Goal: Task Accomplishment & Management: Manage account settings

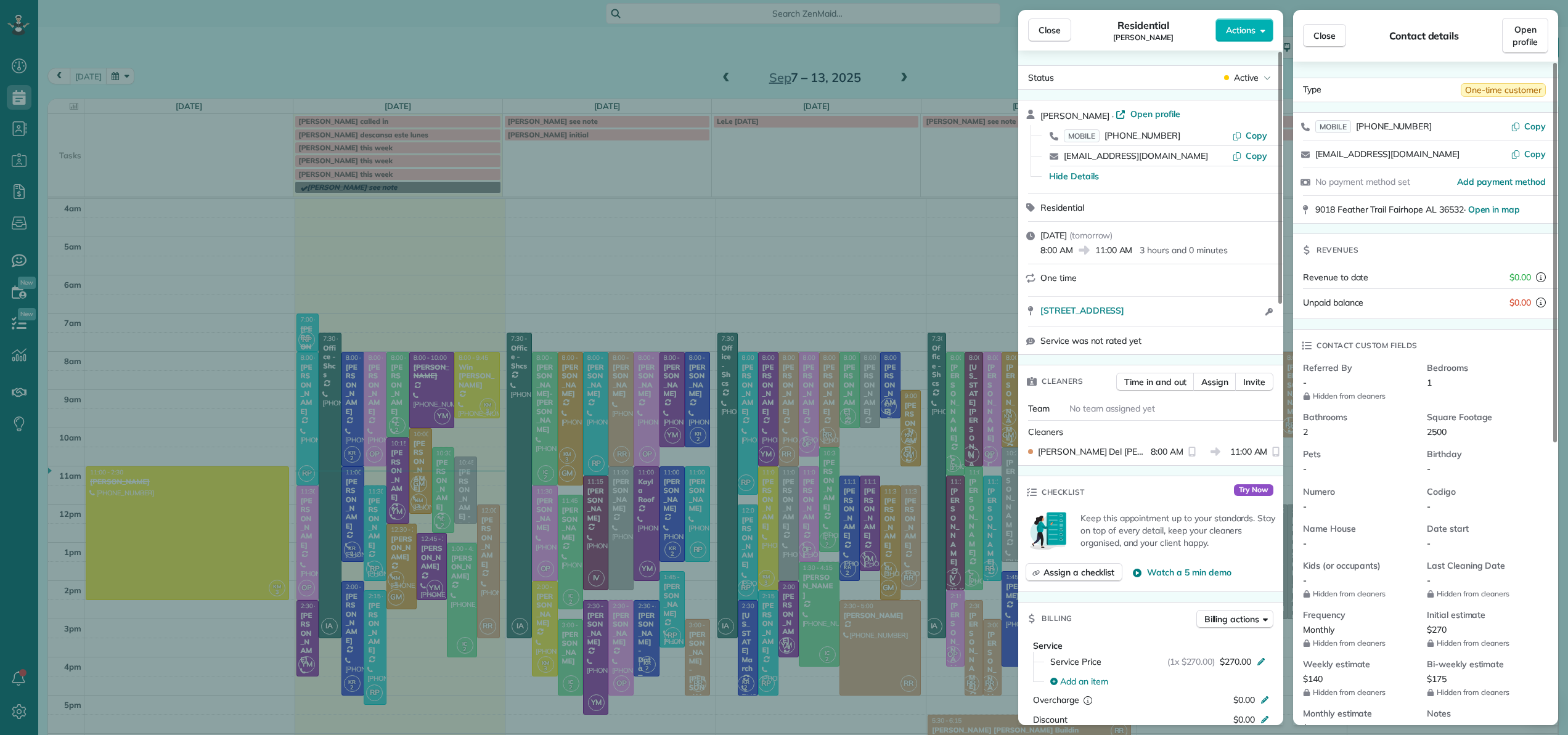
scroll to position [493, 0]
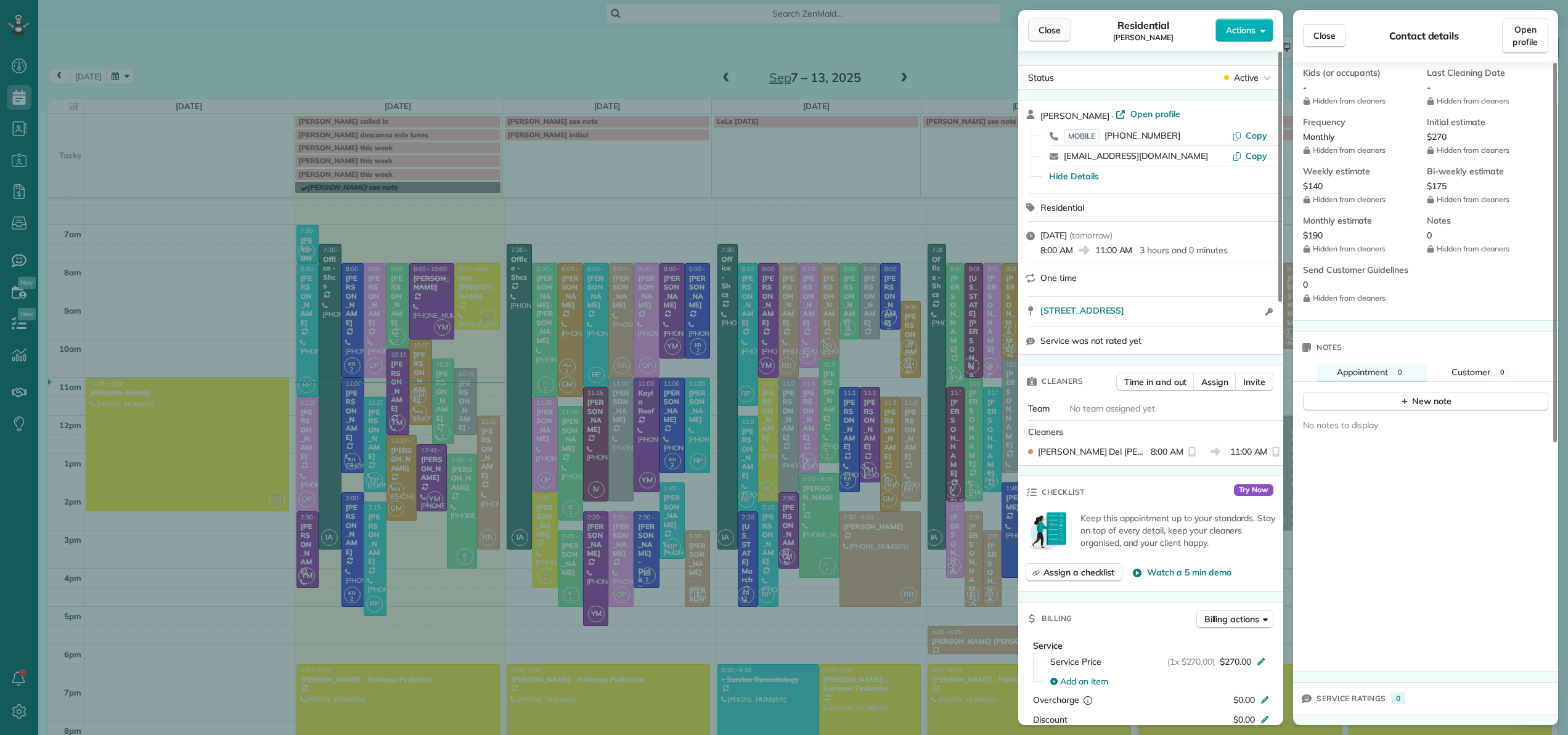
click at [1058, 30] on span "Close" at bounding box center [1050, 30] width 22 height 13
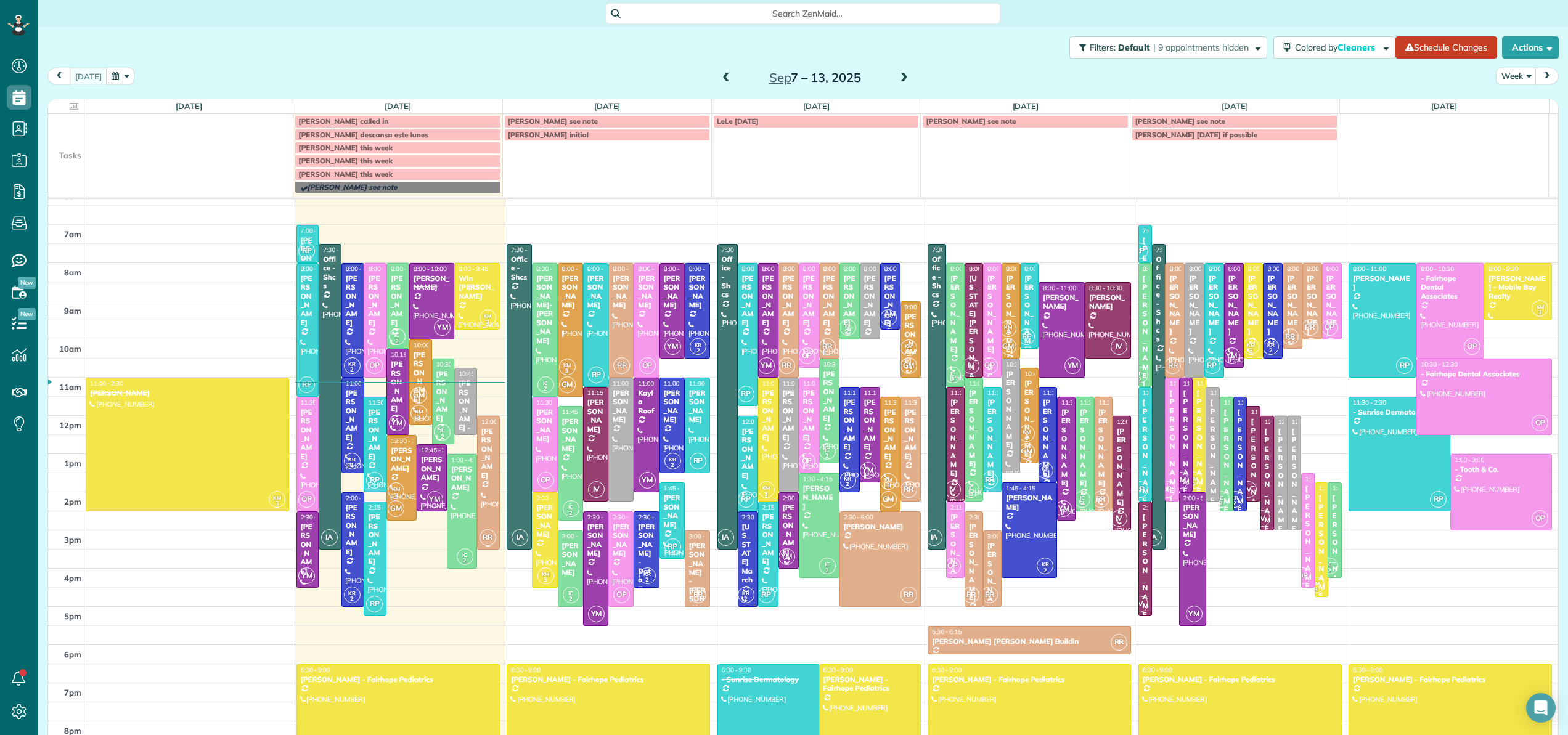
click at [486, 509] on div at bounding box center [489, 482] width 22 height 133
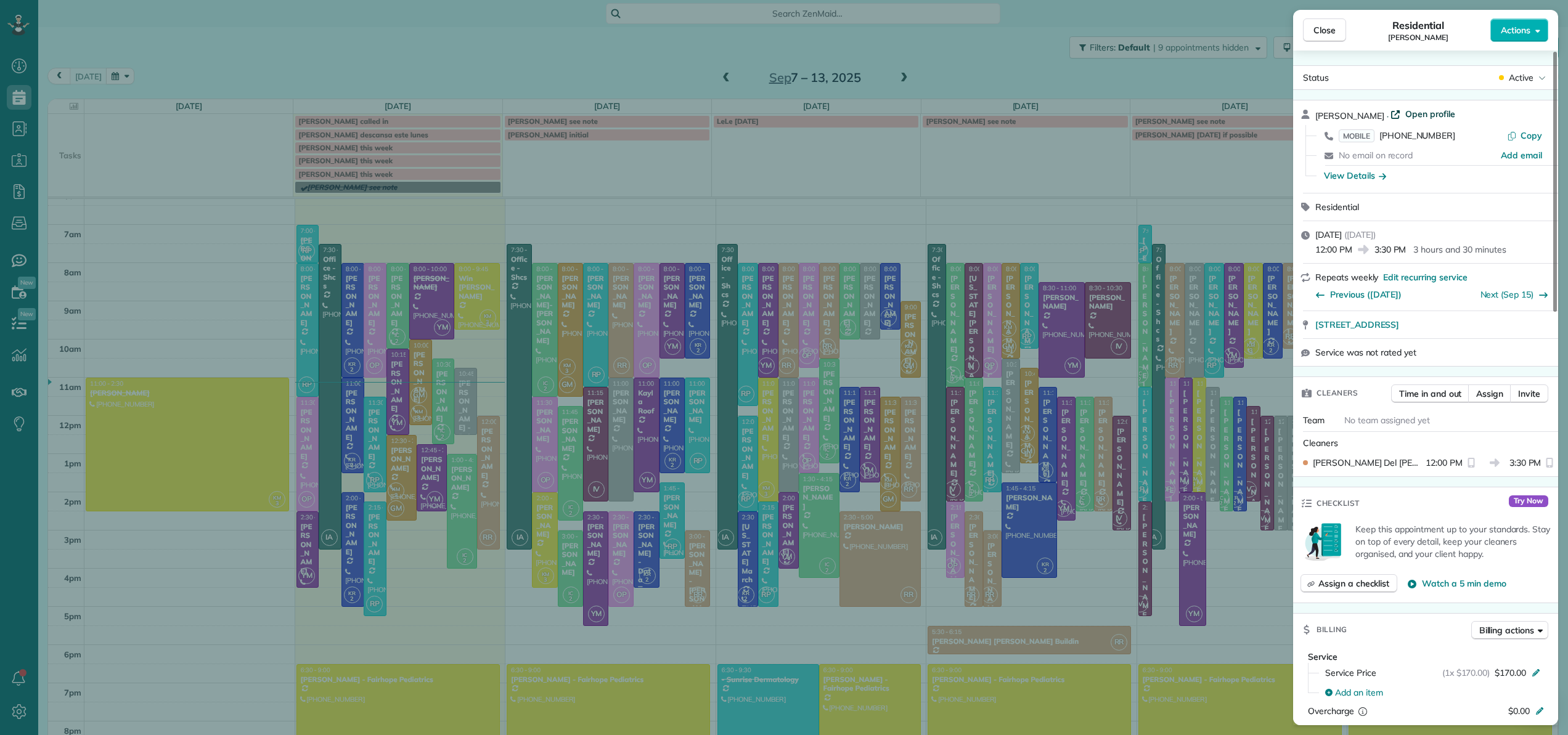
click at [1428, 114] on span "Open profile" at bounding box center [1430, 114] width 50 height 13
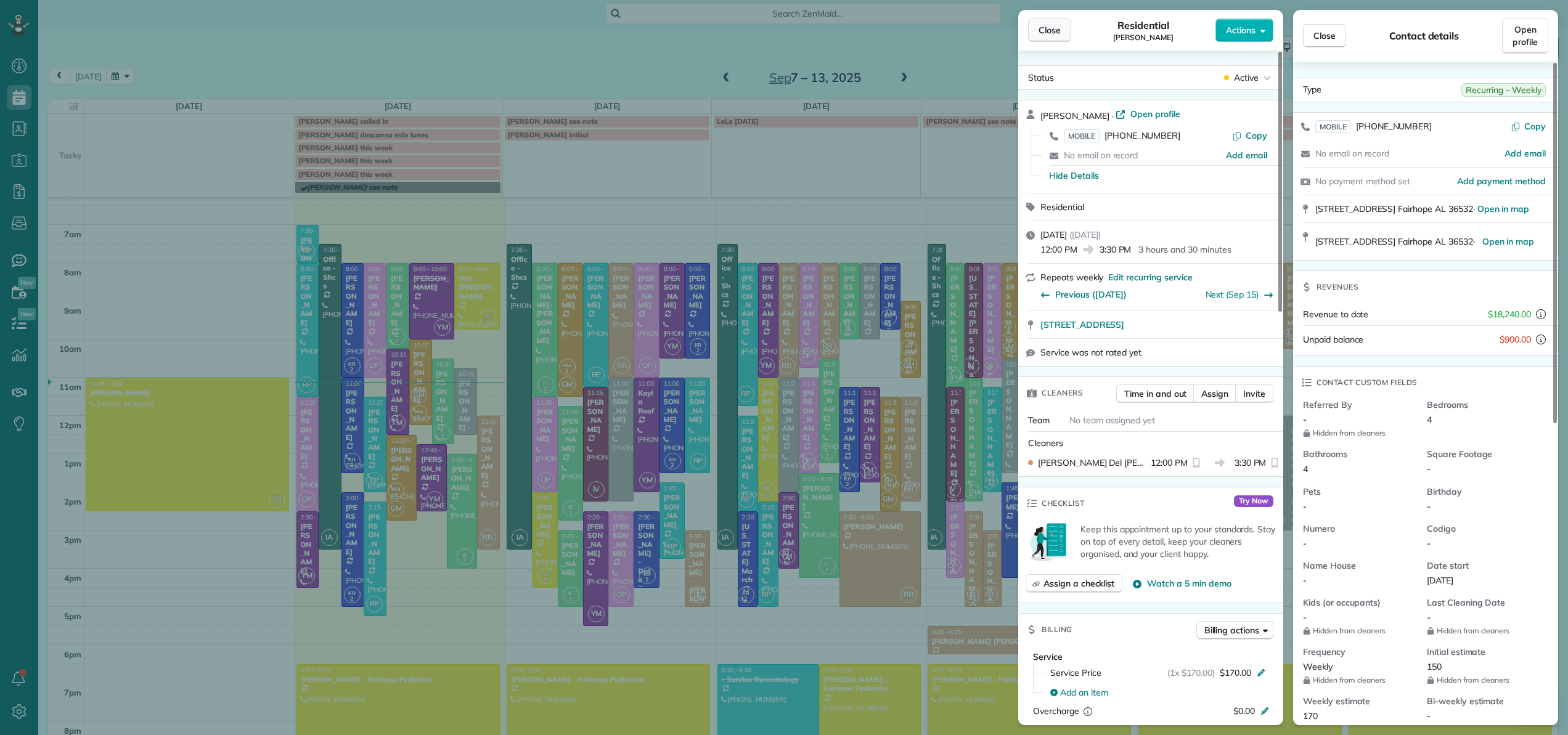
click at [1048, 29] on span "Close" at bounding box center [1050, 30] width 22 height 13
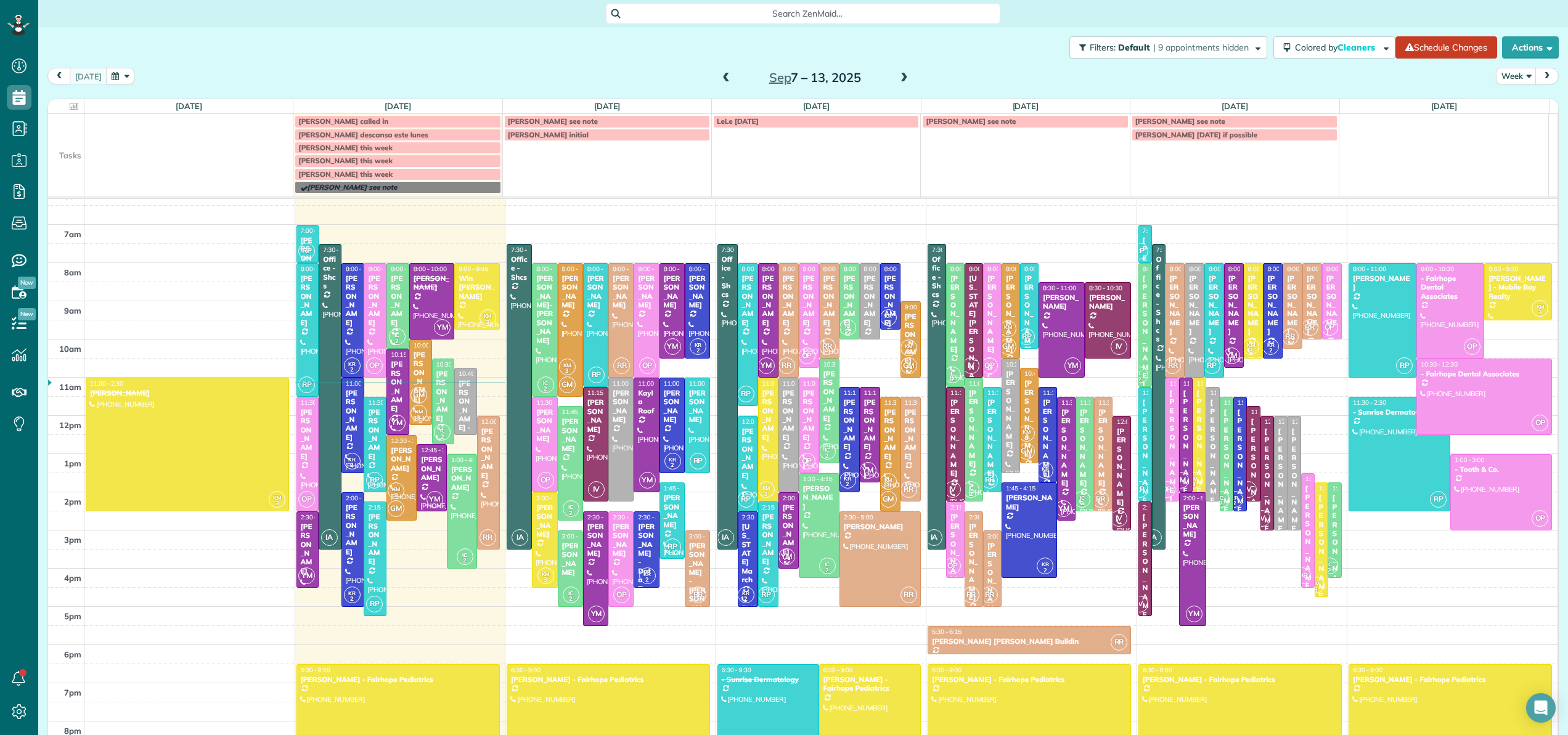
click at [413, 351] on div "[PERSON_NAME]" at bounding box center [421, 377] width 15 height 53
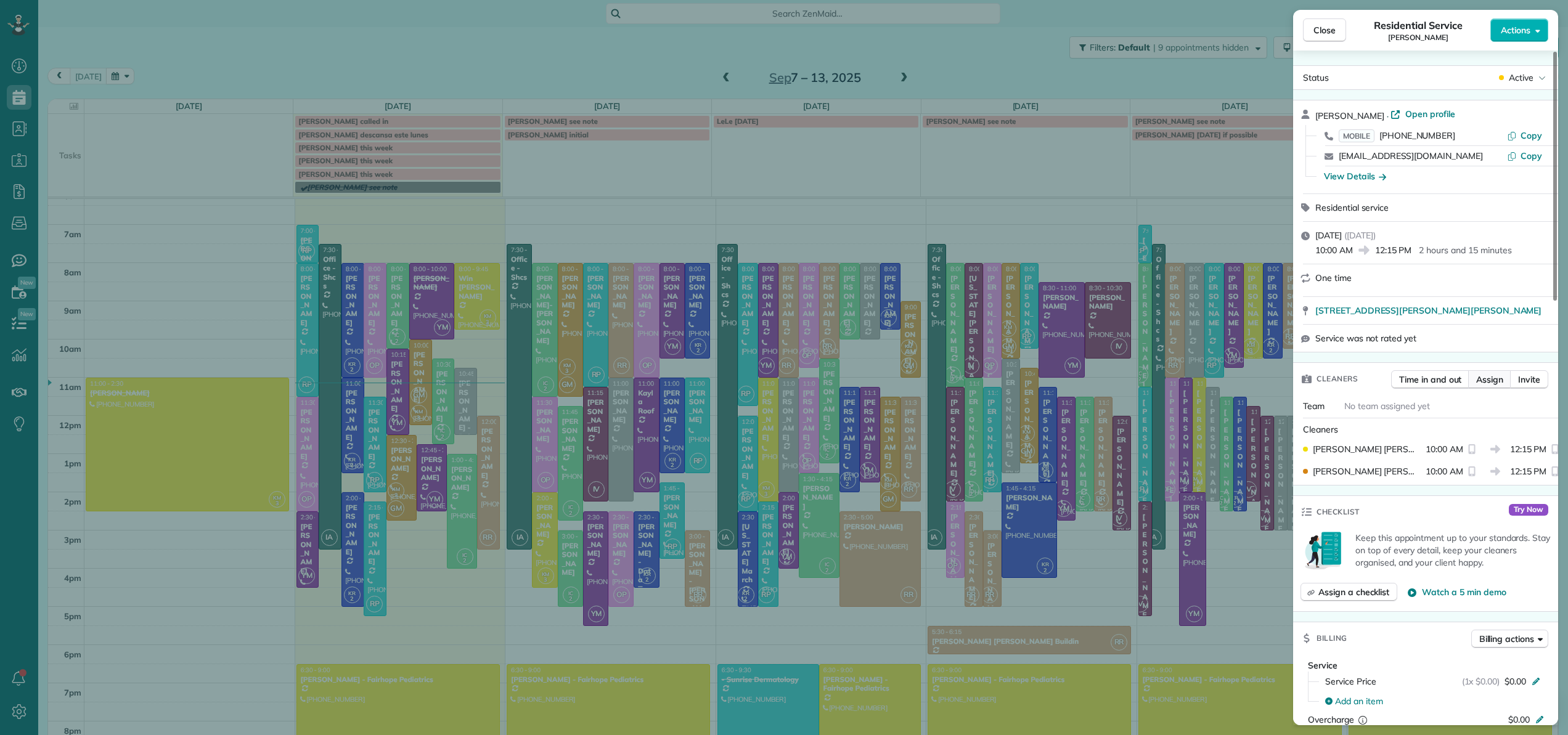
click at [1491, 384] on span "Assign" at bounding box center [1490, 379] width 27 height 13
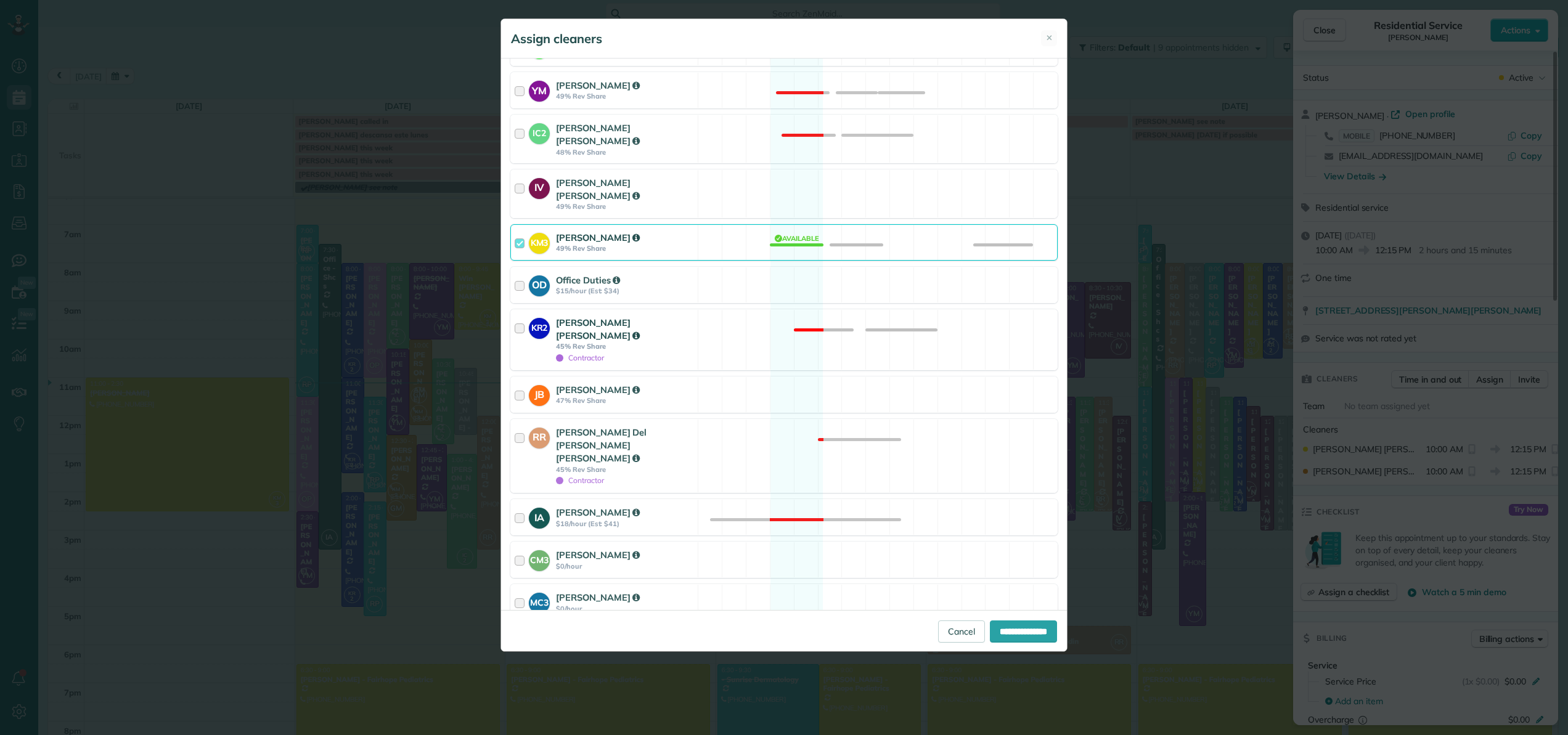
scroll to position [419, 0]
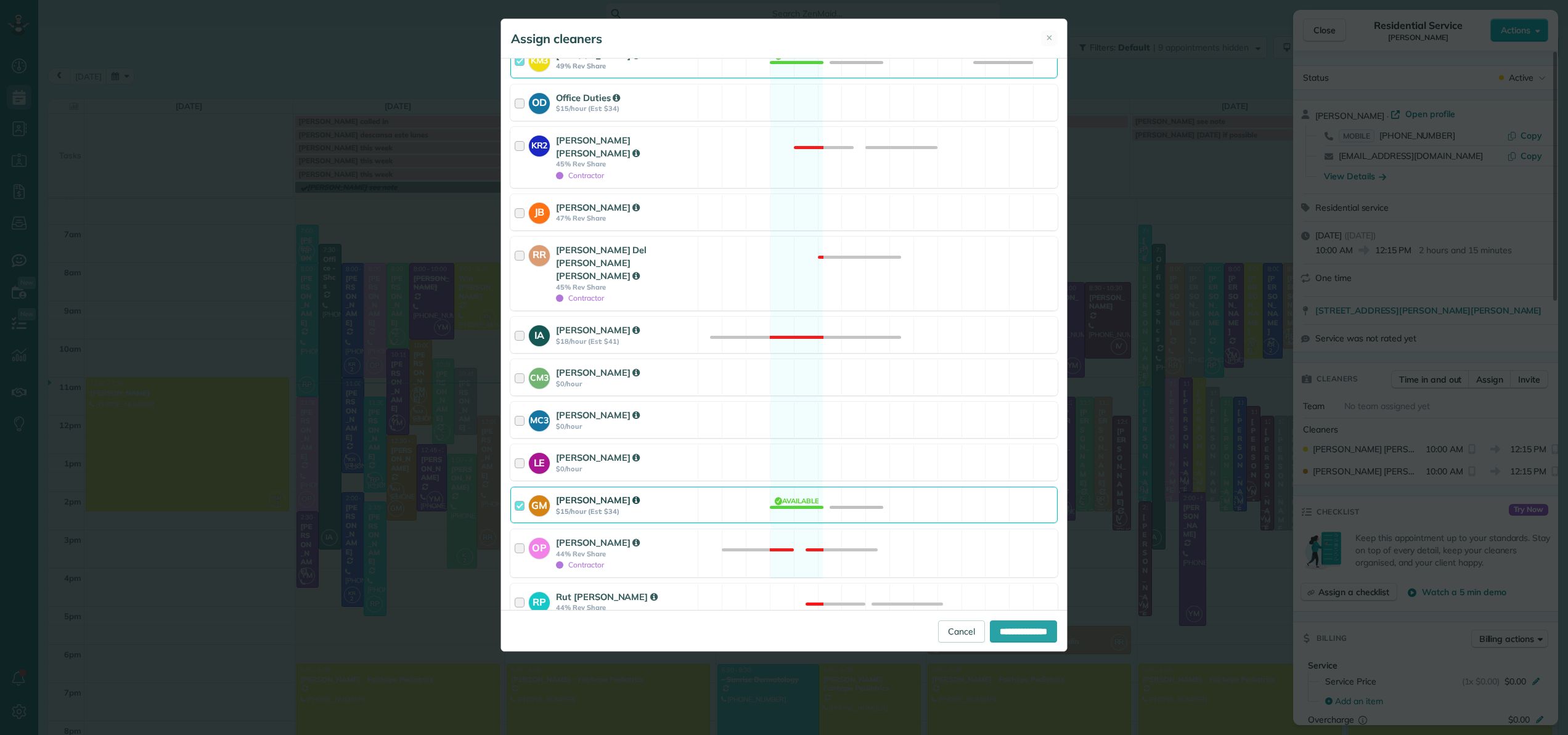
click at [520, 493] on div at bounding box center [522, 504] width 14 height 23
click at [990, 629] on input "**********" at bounding box center [1023, 631] width 67 height 22
type input "**********"
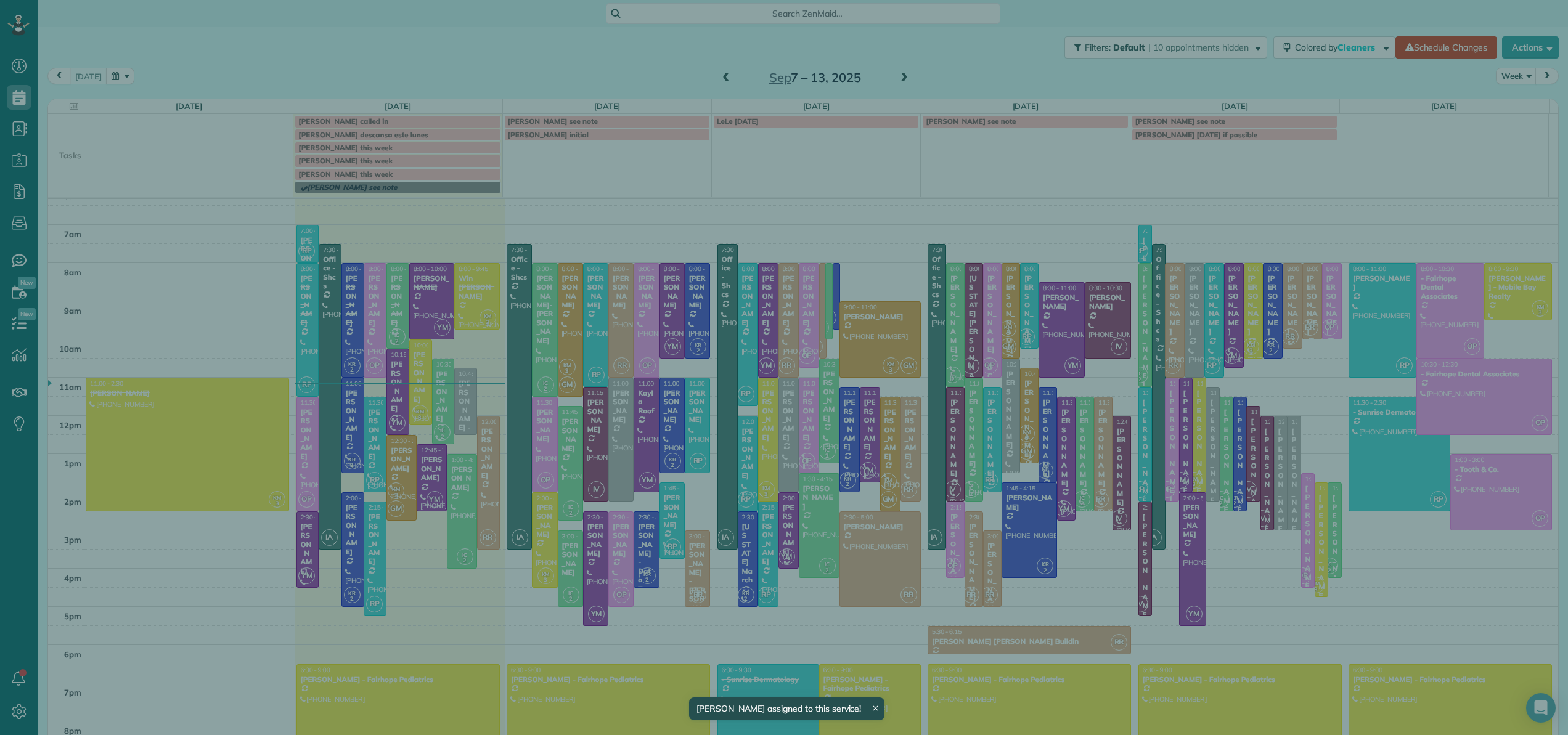
scroll to position [76, 0]
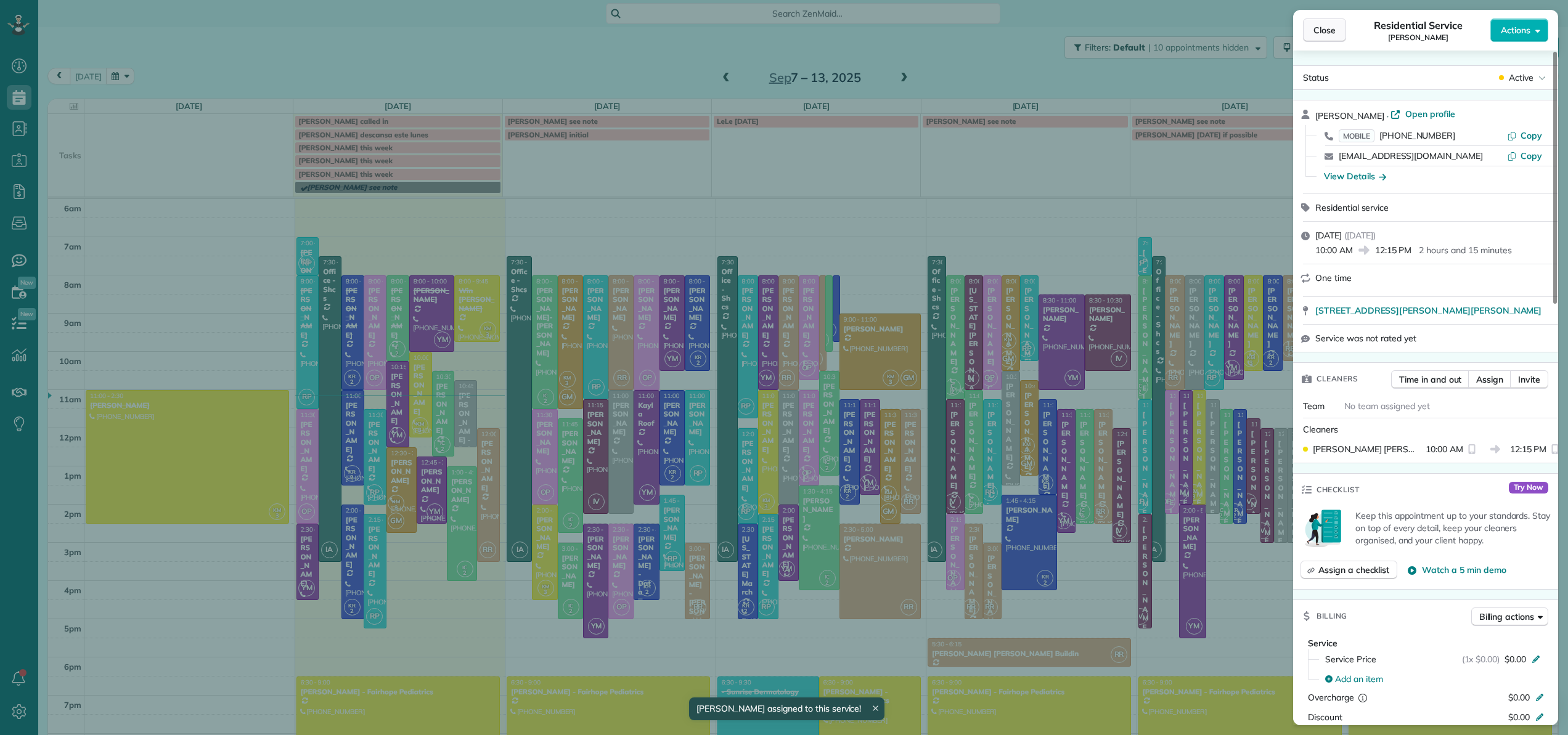
click at [1330, 29] on span "Close" at bounding box center [1325, 30] width 22 height 13
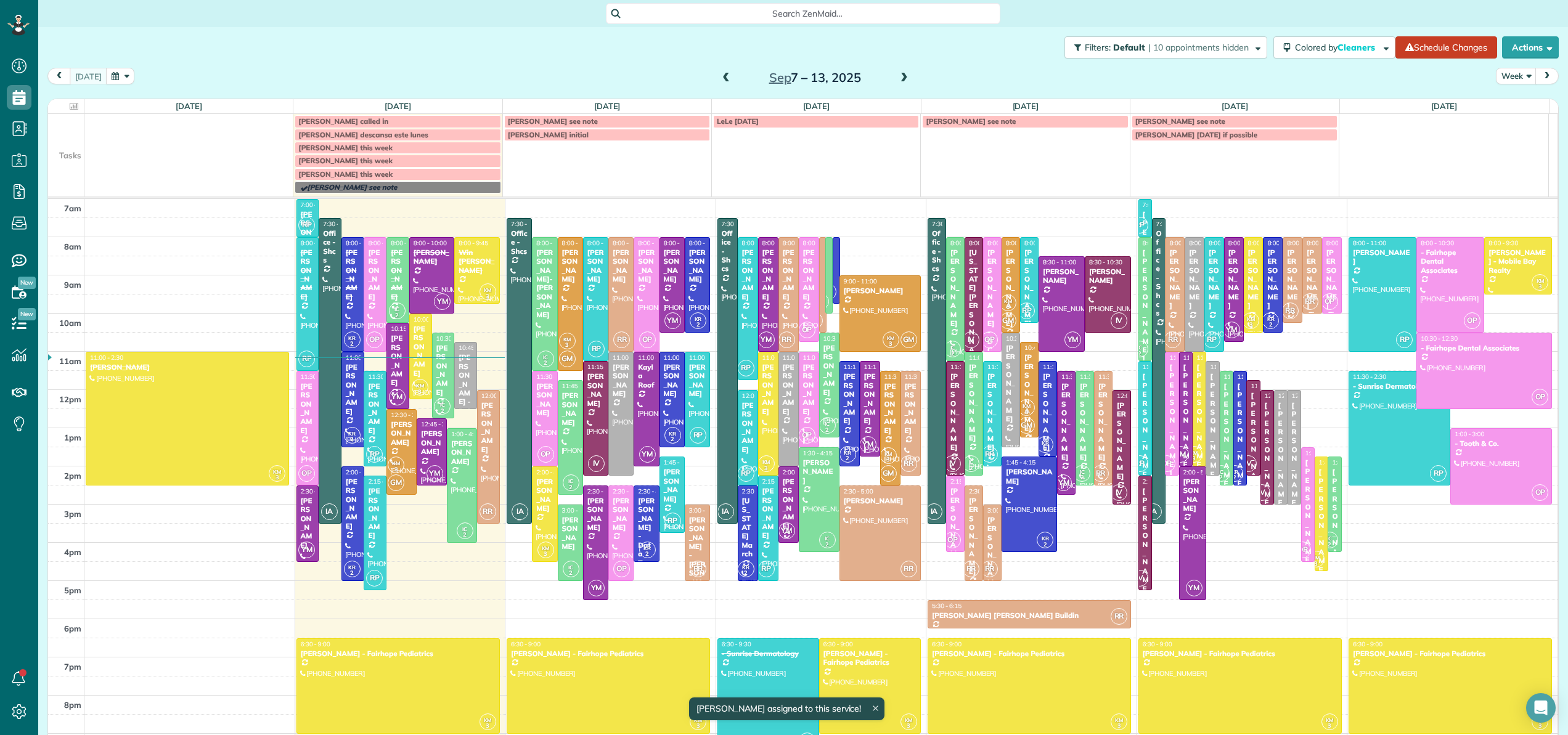
scroll to position [131, 0]
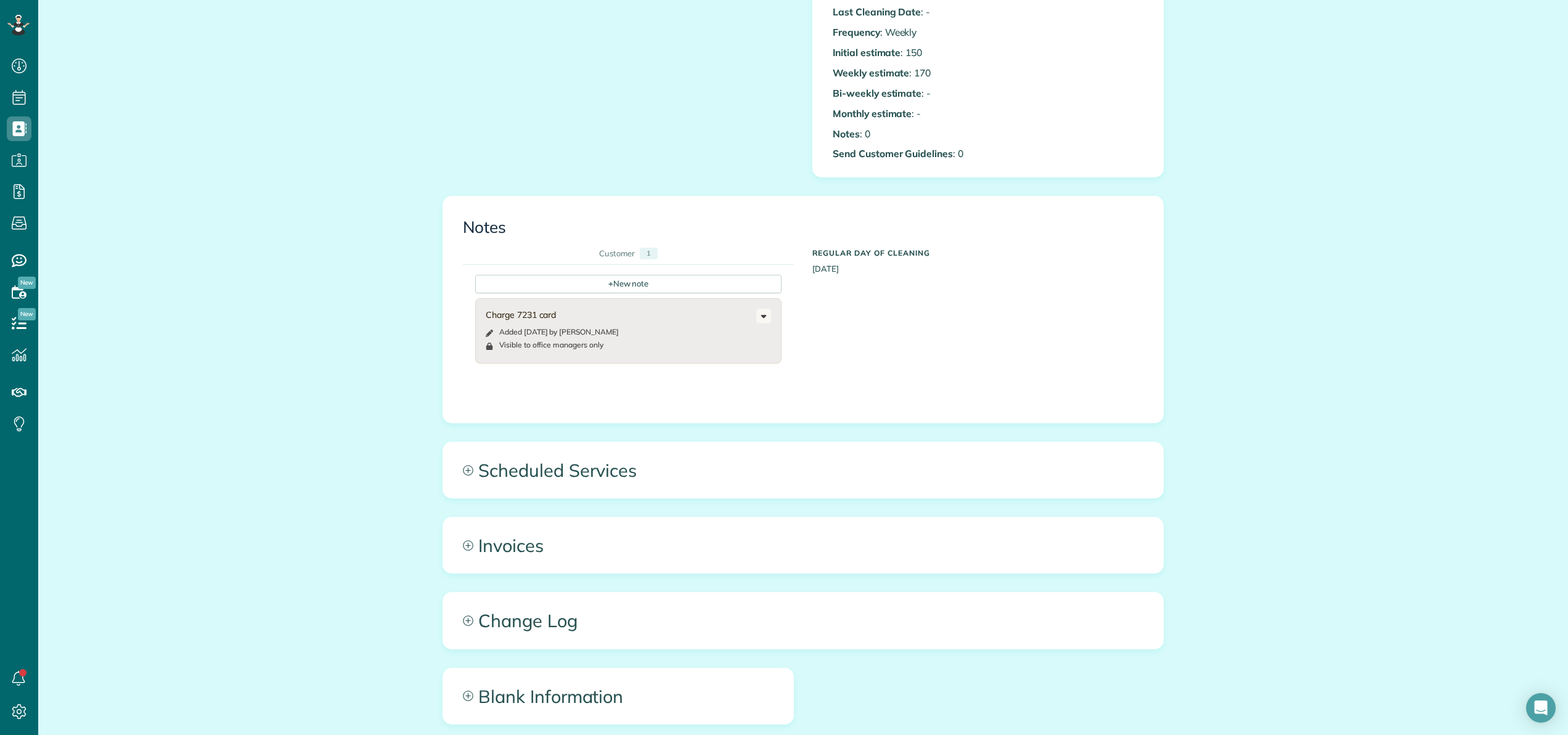
scroll to position [495, 0]
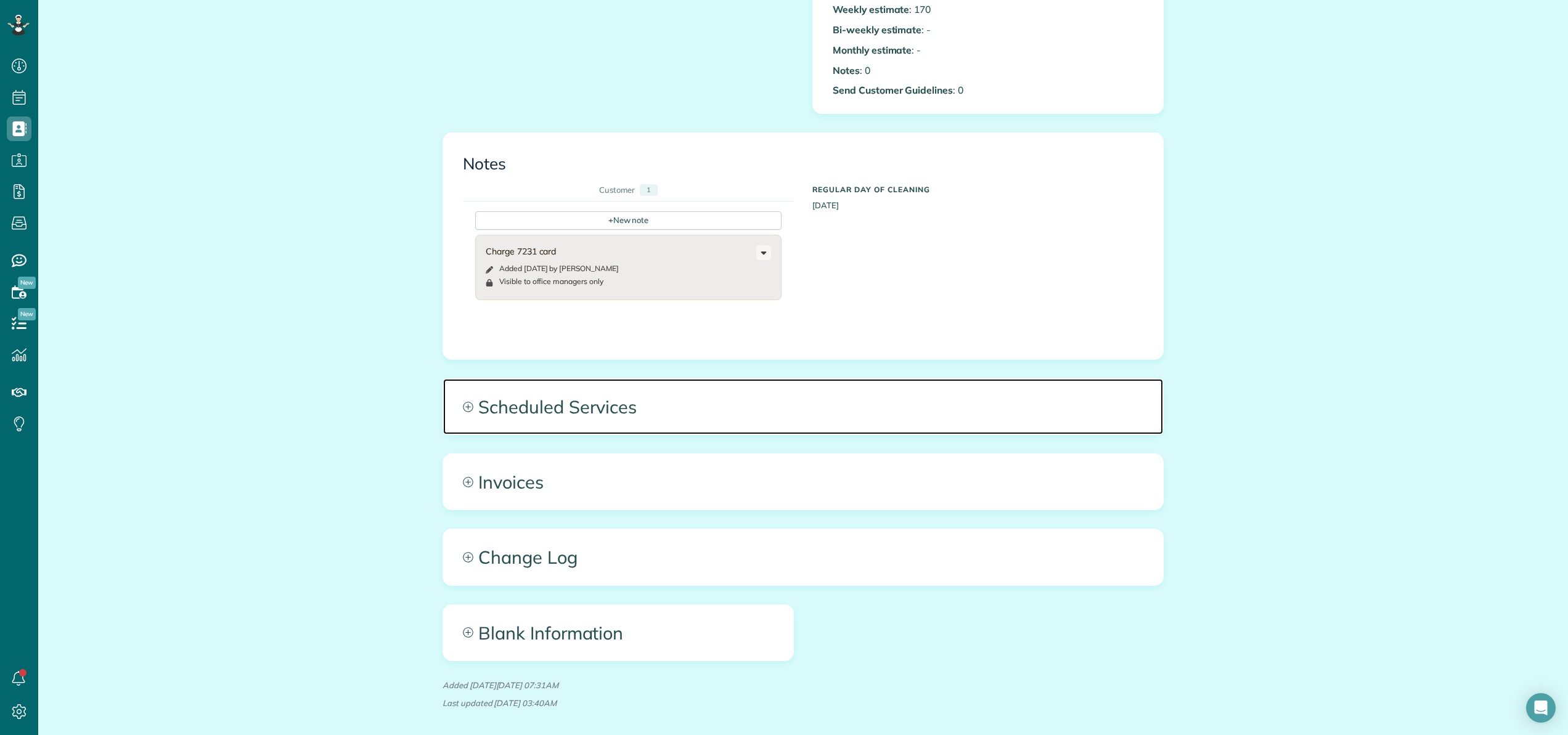
click at [589, 406] on span "Scheduled Services" at bounding box center [803, 406] width 720 height 56
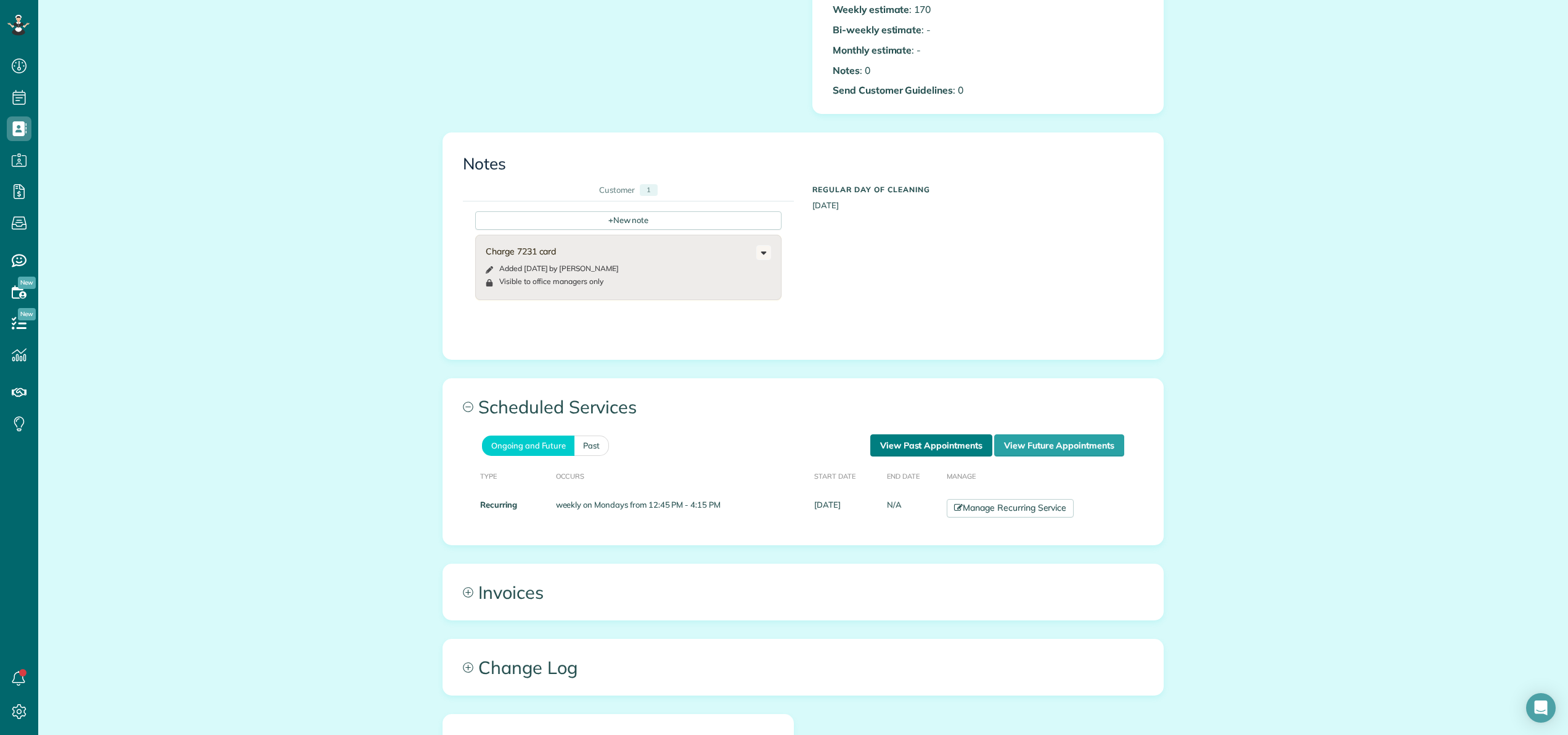
click at [927, 442] on link "View Past Appointments" at bounding box center [932, 445] width 122 height 22
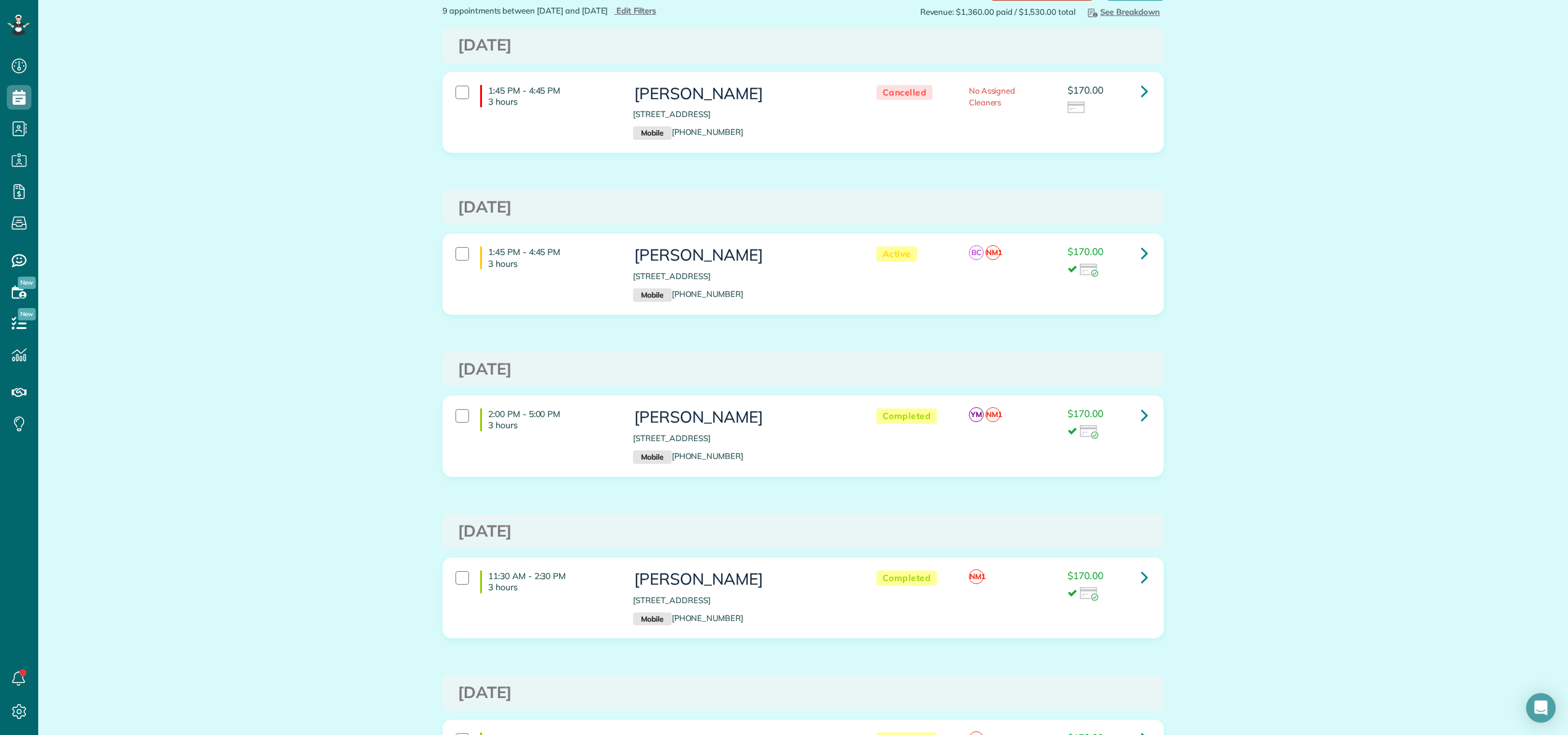
scroll to position [11, 0]
